Goal: Task Accomplishment & Management: Manage account settings

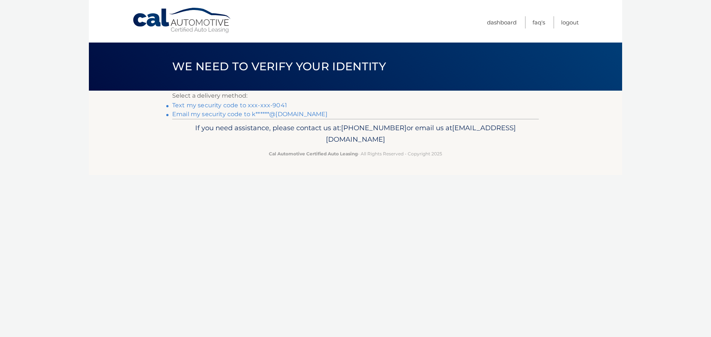
click at [199, 103] on link "Text my security code to xxx-xxx-9041" at bounding box center [229, 105] width 115 height 7
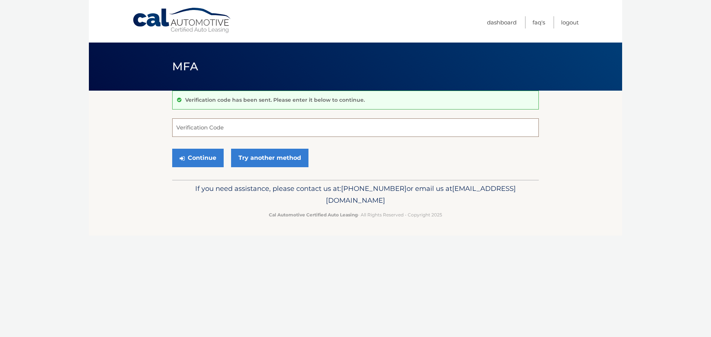
click at [183, 129] on input "Verification Code" at bounding box center [355, 128] width 367 height 19
type input "718717"
click at [204, 156] on button "Continue" at bounding box center [197, 158] width 51 height 19
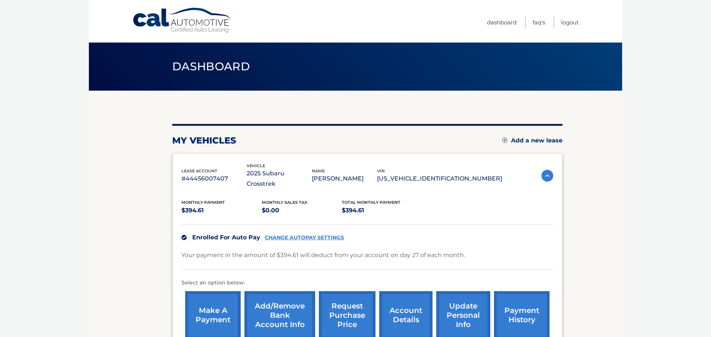
click at [516, 305] on link "payment history" at bounding box center [522, 316] width 56 height 49
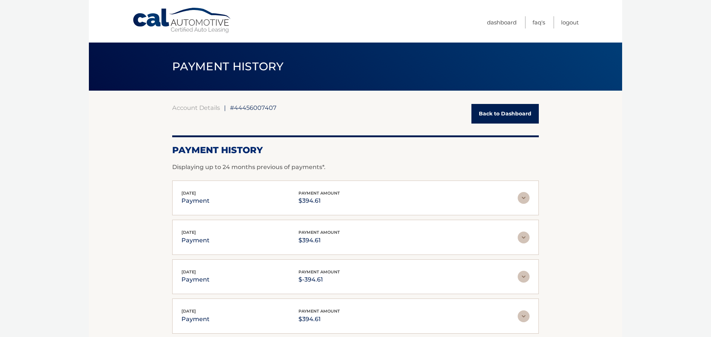
click at [523, 196] on img at bounding box center [524, 198] width 12 height 12
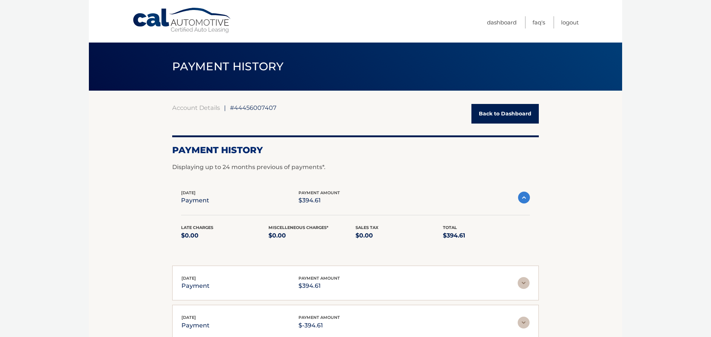
click at [523, 196] on img at bounding box center [524, 198] width 12 height 12
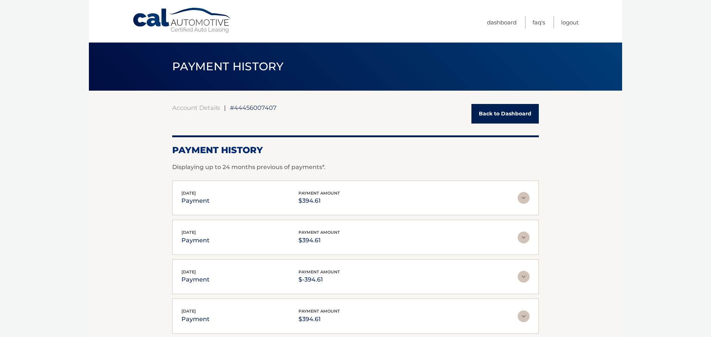
click at [516, 111] on link "Back to Dashboard" at bounding box center [505, 114] width 67 height 20
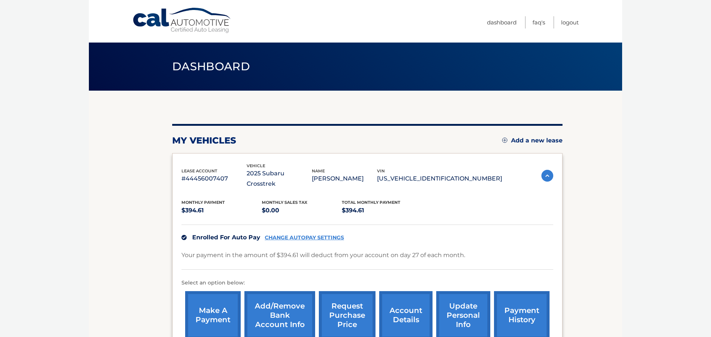
click at [395, 307] on link "account details" at bounding box center [405, 316] width 53 height 49
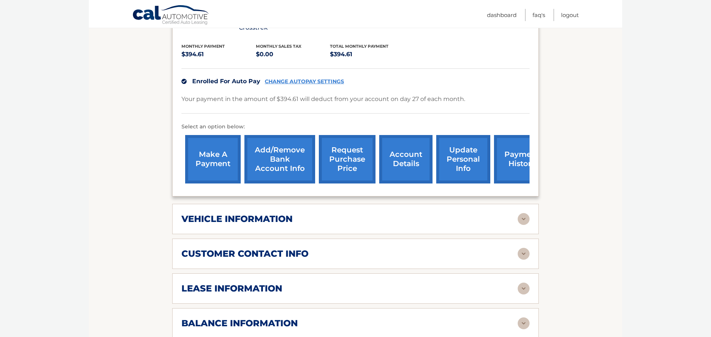
scroll to position [168, 0]
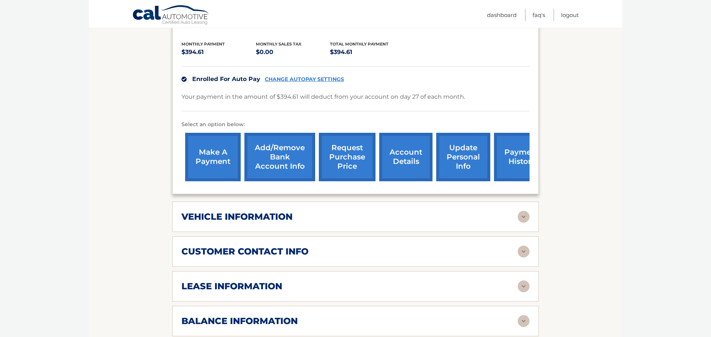
click at [522, 281] on img at bounding box center [524, 287] width 12 height 12
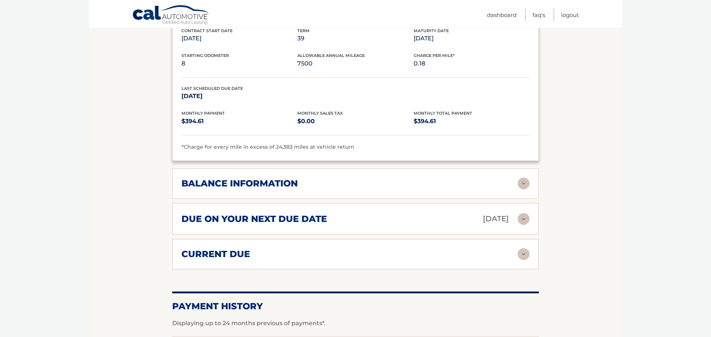
scroll to position [446, 0]
click at [526, 177] on img at bounding box center [524, 183] width 12 height 12
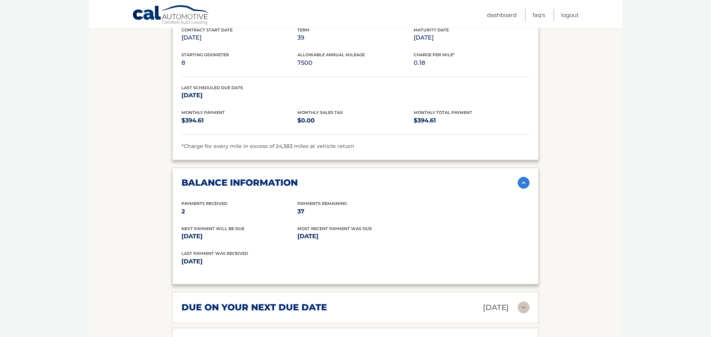
click at [526, 177] on img at bounding box center [524, 183] width 12 height 12
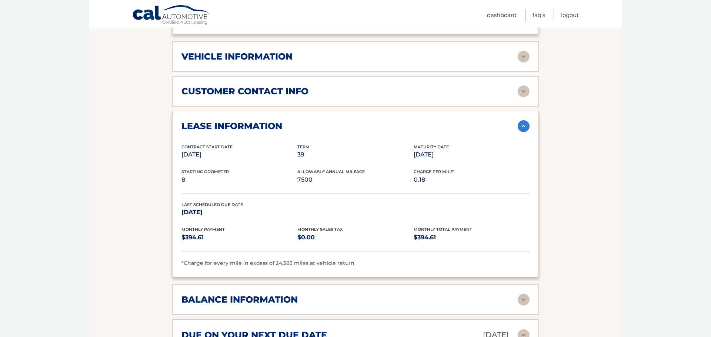
scroll to position [328, 0]
click at [523, 121] on img at bounding box center [524, 127] width 12 height 12
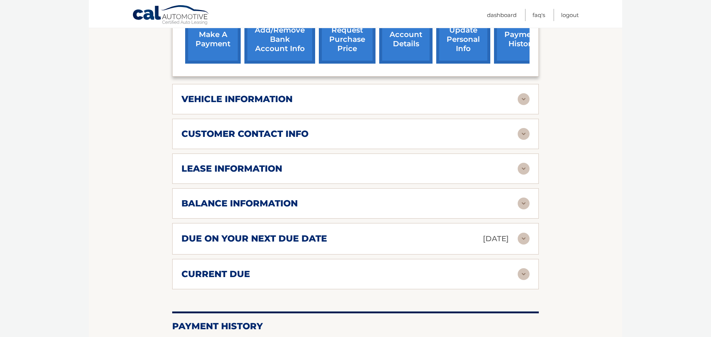
scroll to position [283, 0]
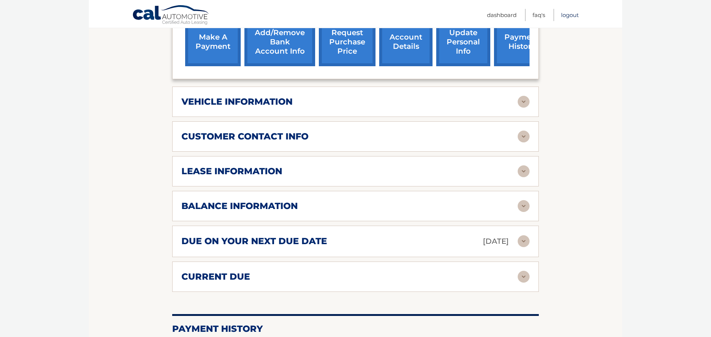
click at [569, 15] on link "Logout" at bounding box center [570, 15] width 18 height 12
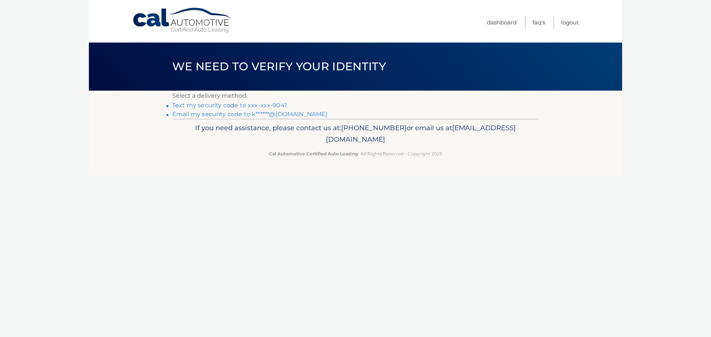
click at [241, 106] on link "Text my security code to xxx-xxx-9041" at bounding box center [229, 105] width 115 height 7
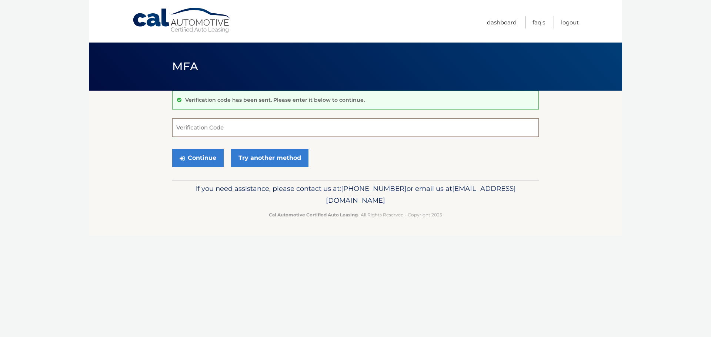
click at [182, 124] on input "Verification Code" at bounding box center [355, 128] width 367 height 19
type input "365711"
click at [200, 156] on button "Continue" at bounding box center [197, 158] width 51 height 19
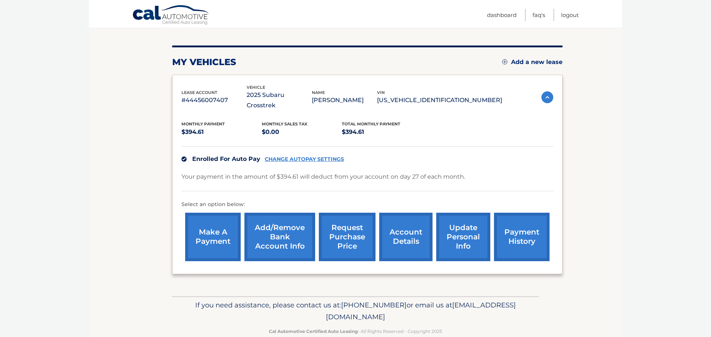
scroll to position [83, 0]
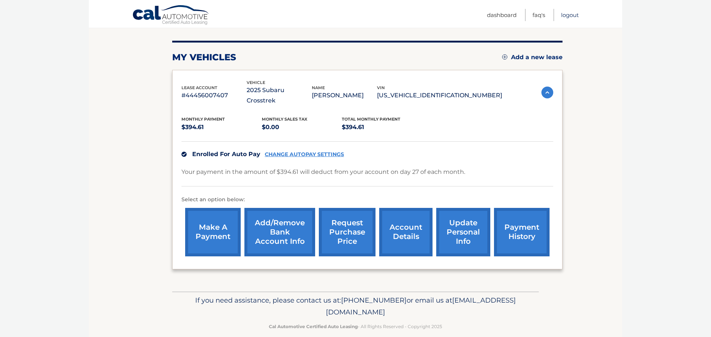
click at [570, 17] on link "Logout" at bounding box center [570, 15] width 18 height 12
